Goal: Task Accomplishment & Management: Use online tool/utility

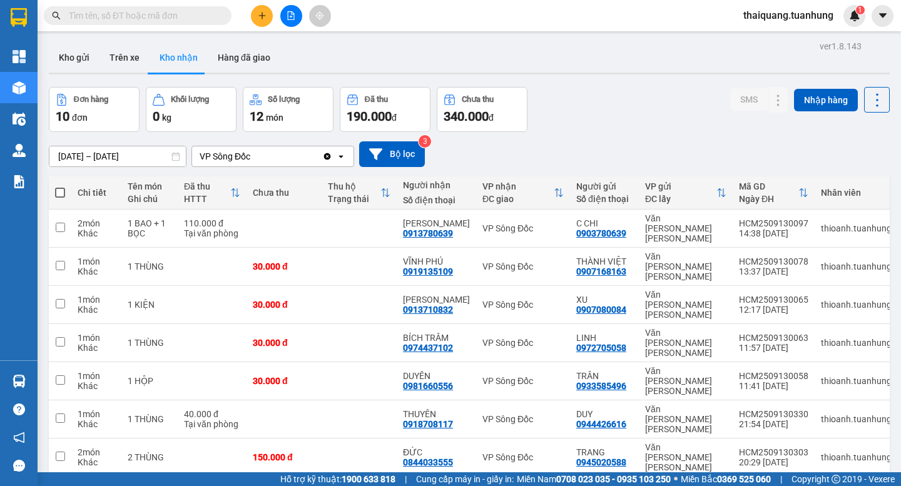
scroll to position [75, 0]
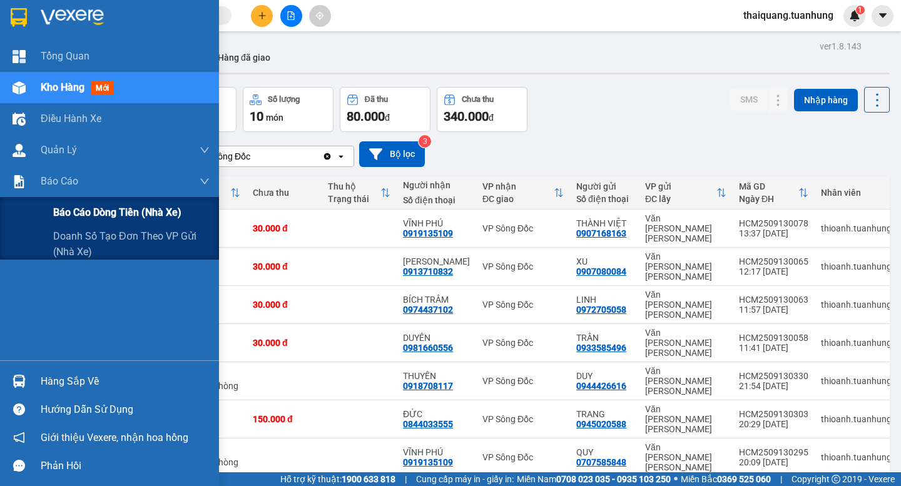
click at [63, 210] on span "Báo cáo dòng tiền (nhà xe)" at bounding box center [117, 213] width 128 height 16
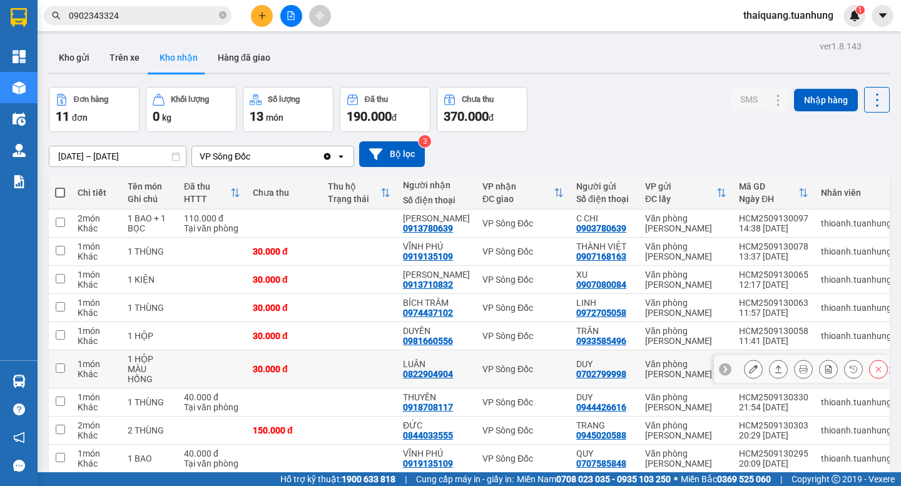
scroll to position [113, 0]
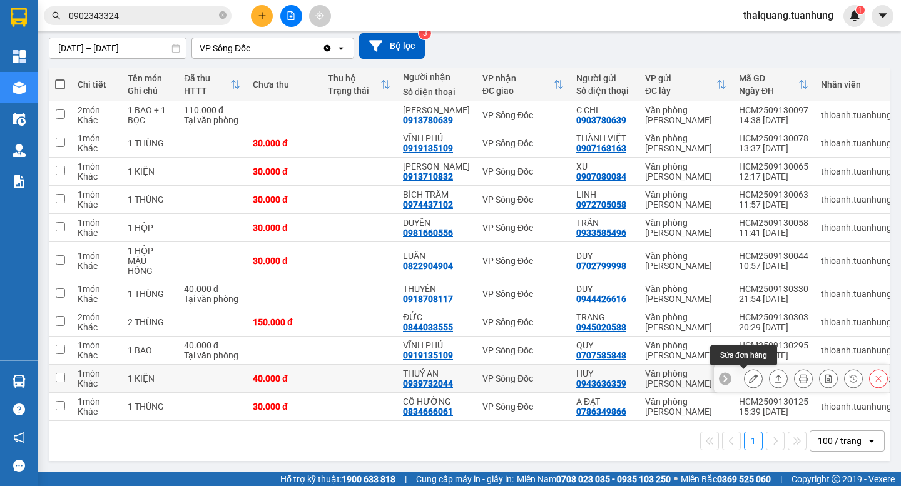
click at [750, 377] on button at bounding box center [754, 379] width 18 height 22
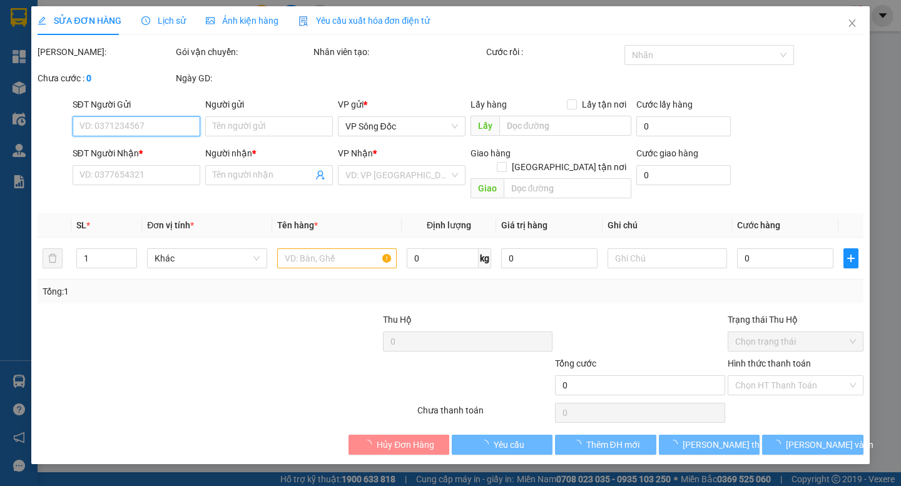
type input "0943636359"
type input "HUY"
type input "0939732044"
type input "THUÝ AN"
type input "40.000"
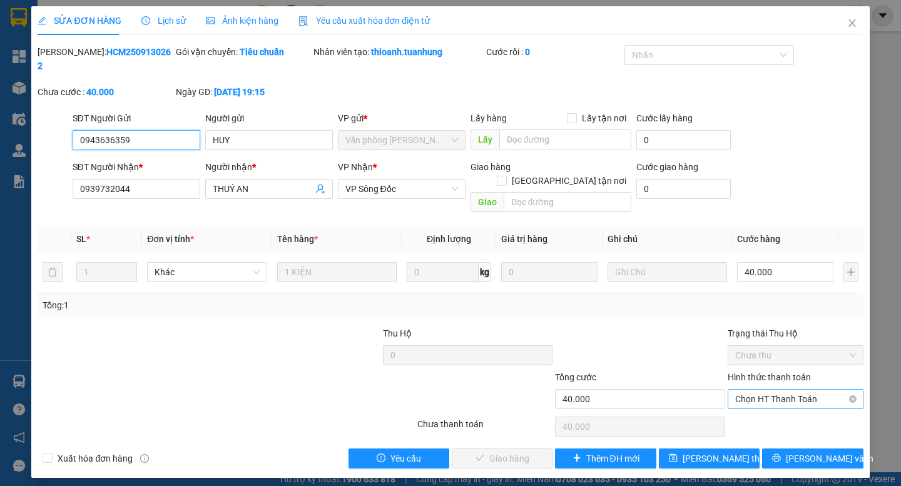
click at [750, 390] on span "Chọn HT Thanh Toán" at bounding box center [795, 399] width 121 height 19
click at [774, 402] on div "Tại văn phòng" at bounding box center [795, 397] width 121 height 14
type input "0"
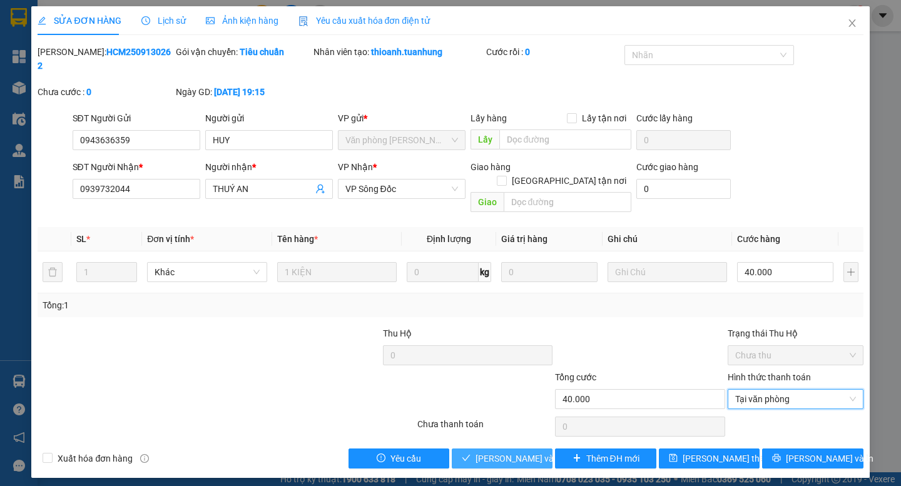
click at [514, 452] on span "Lưu và Giao hàng" at bounding box center [536, 459] width 120 height 14
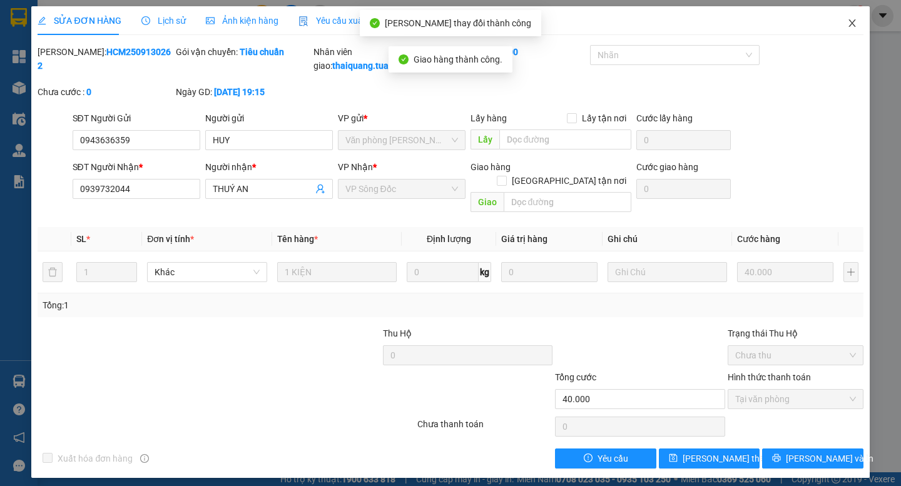
click at [850, 23] on icon "close" at bounding box center [853, 23] width 10 height 10
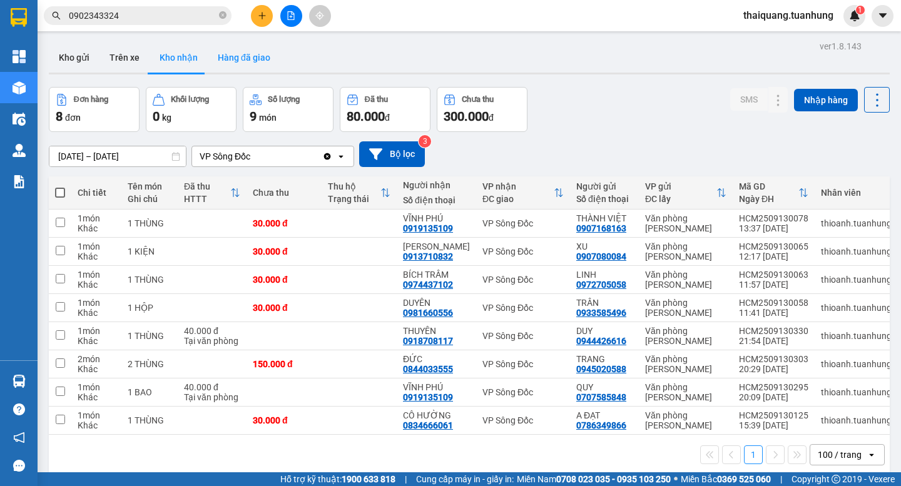
click at [254, 62] on button "Hàng đã giao" at bounding box center [244, 58] width 73 height 30
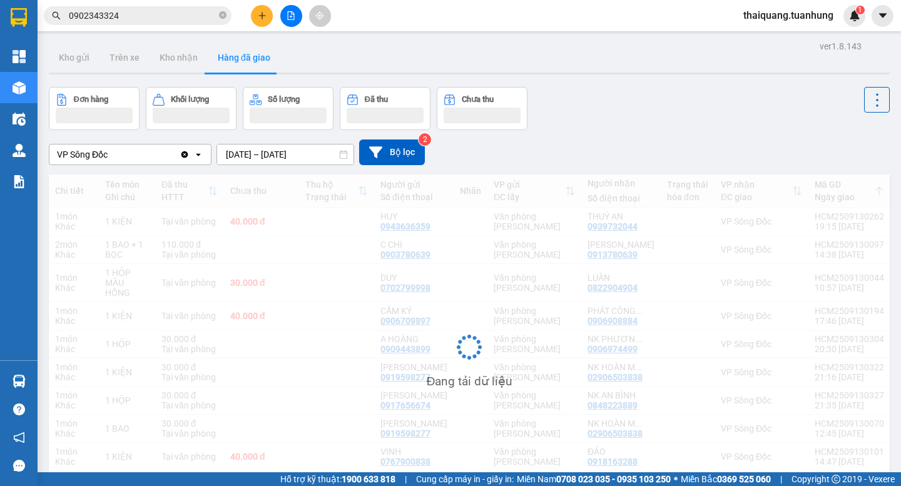
click at [179, 78] on div "ver 1.8.143 Kho gửi Trên xe Kho nhận Hàng đã giao Đơn hàng Khối lượng Số lượng …" at bounding box center [469, 291] width 851 height 507
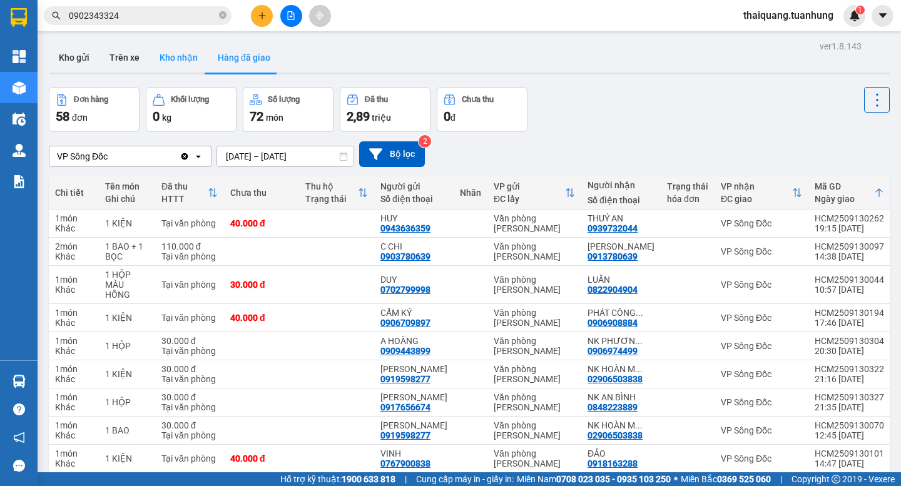
click at [188, 61] on button "Kho nhận" at bounding box center [179, 58] width 58 height 30
